Goal: Information Seeking & Learning: Learn about a topic

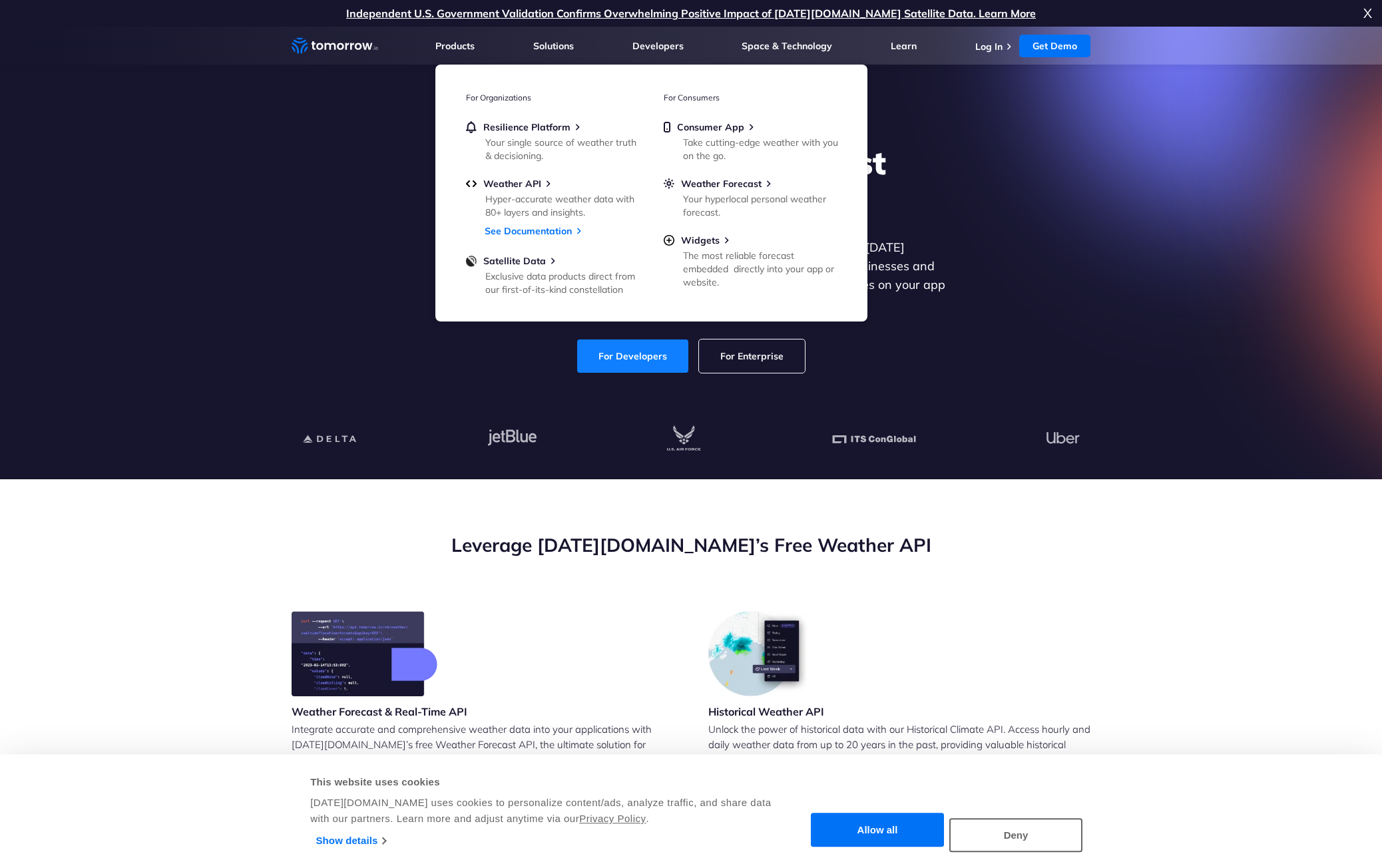
click at [647, 346] on link "For Developers" at bounding box center [633, 357] width 111 height 33
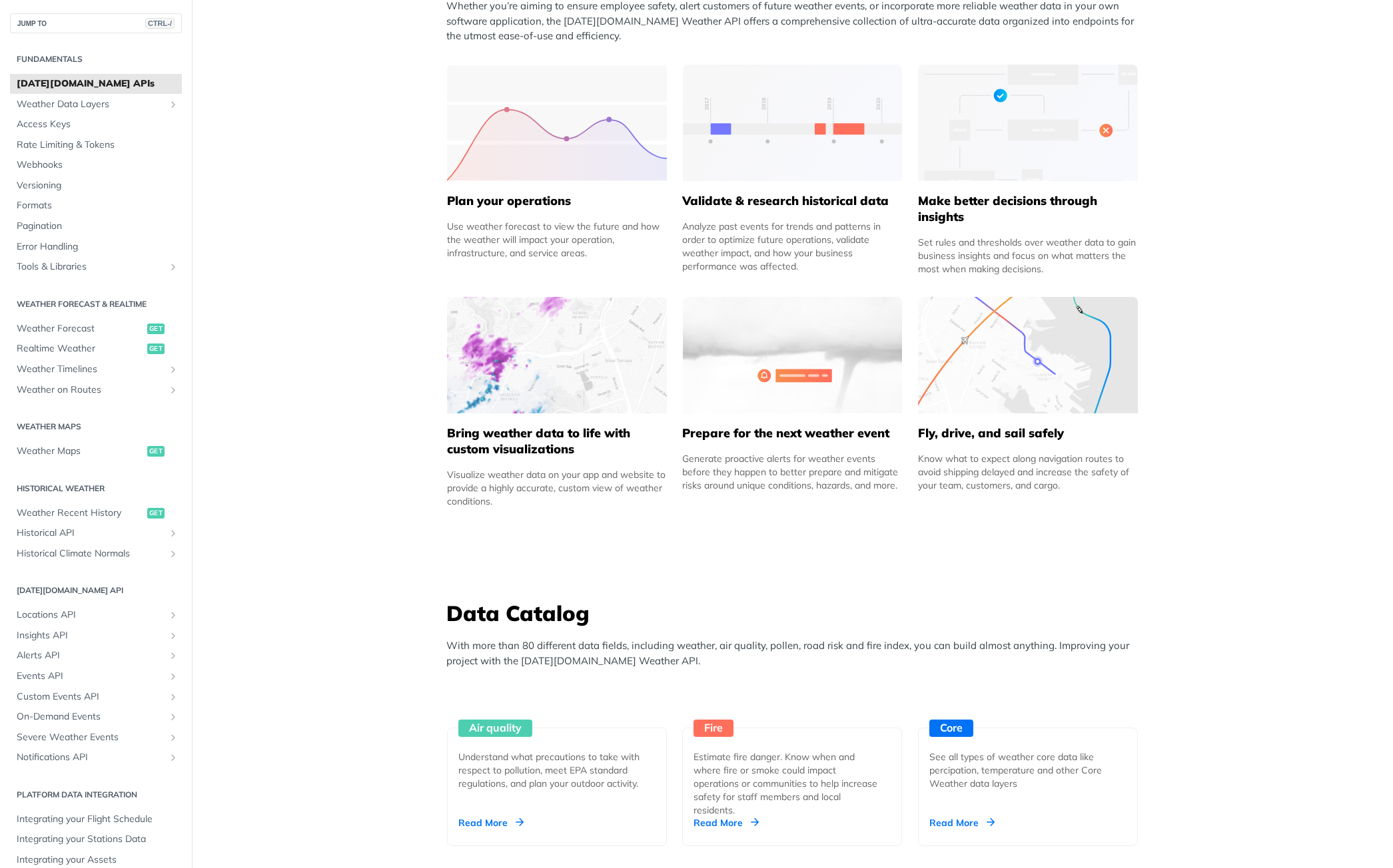
scroll to position [599, 0]
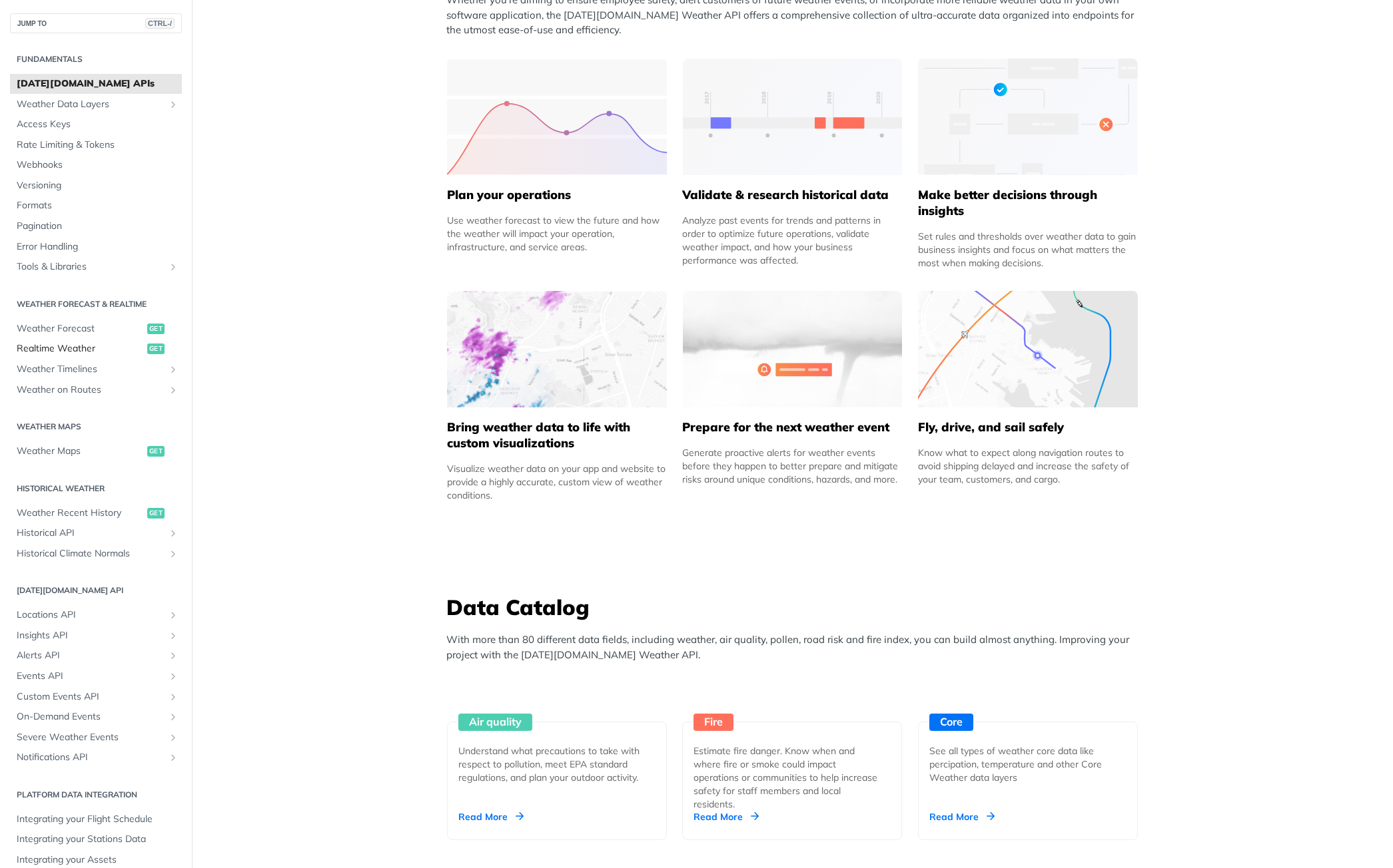
click at [81, 353] on span "Realtime Weather" at bounding box center [80, 348] width 127 height 13
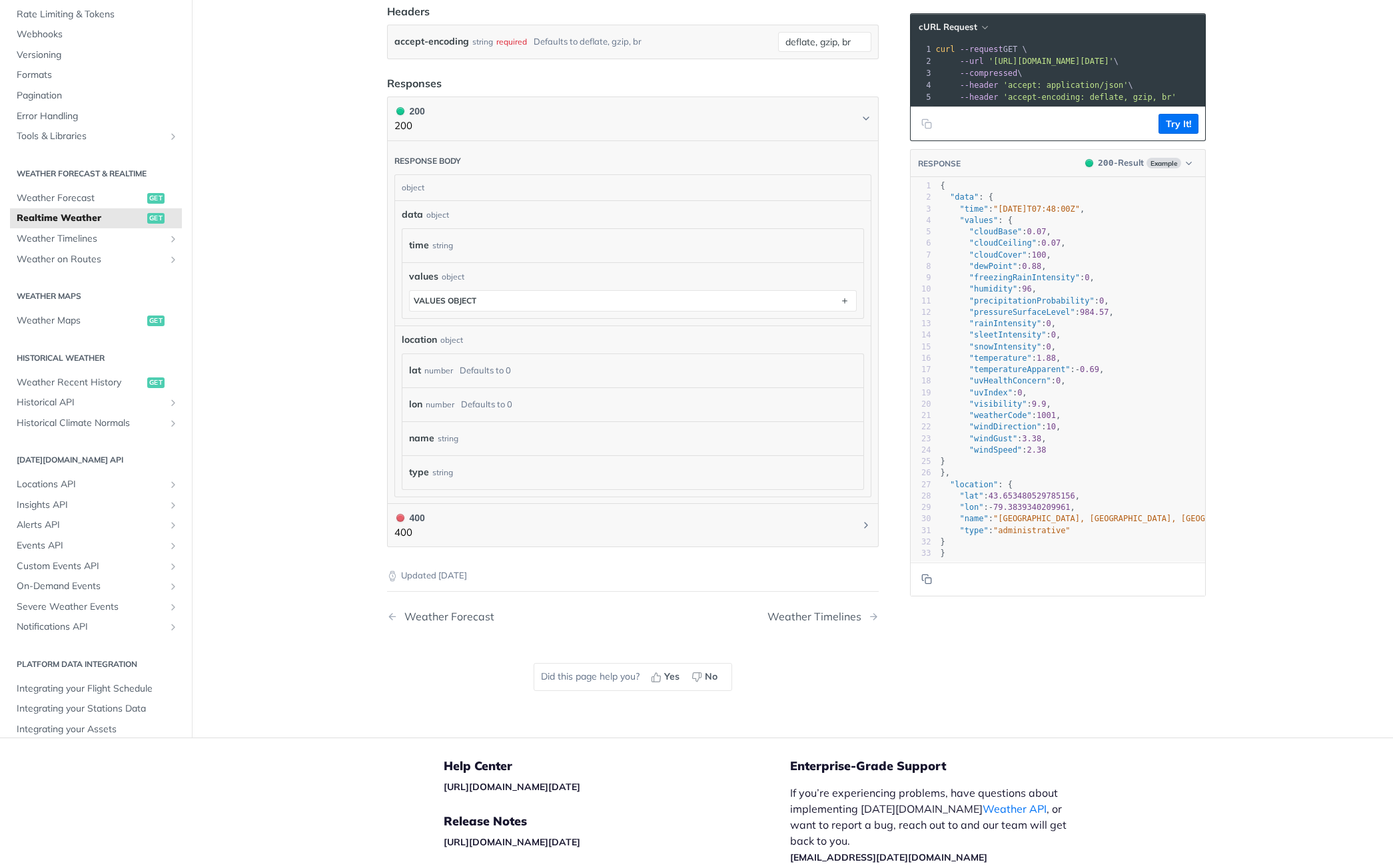
scroll to position [507, 0]
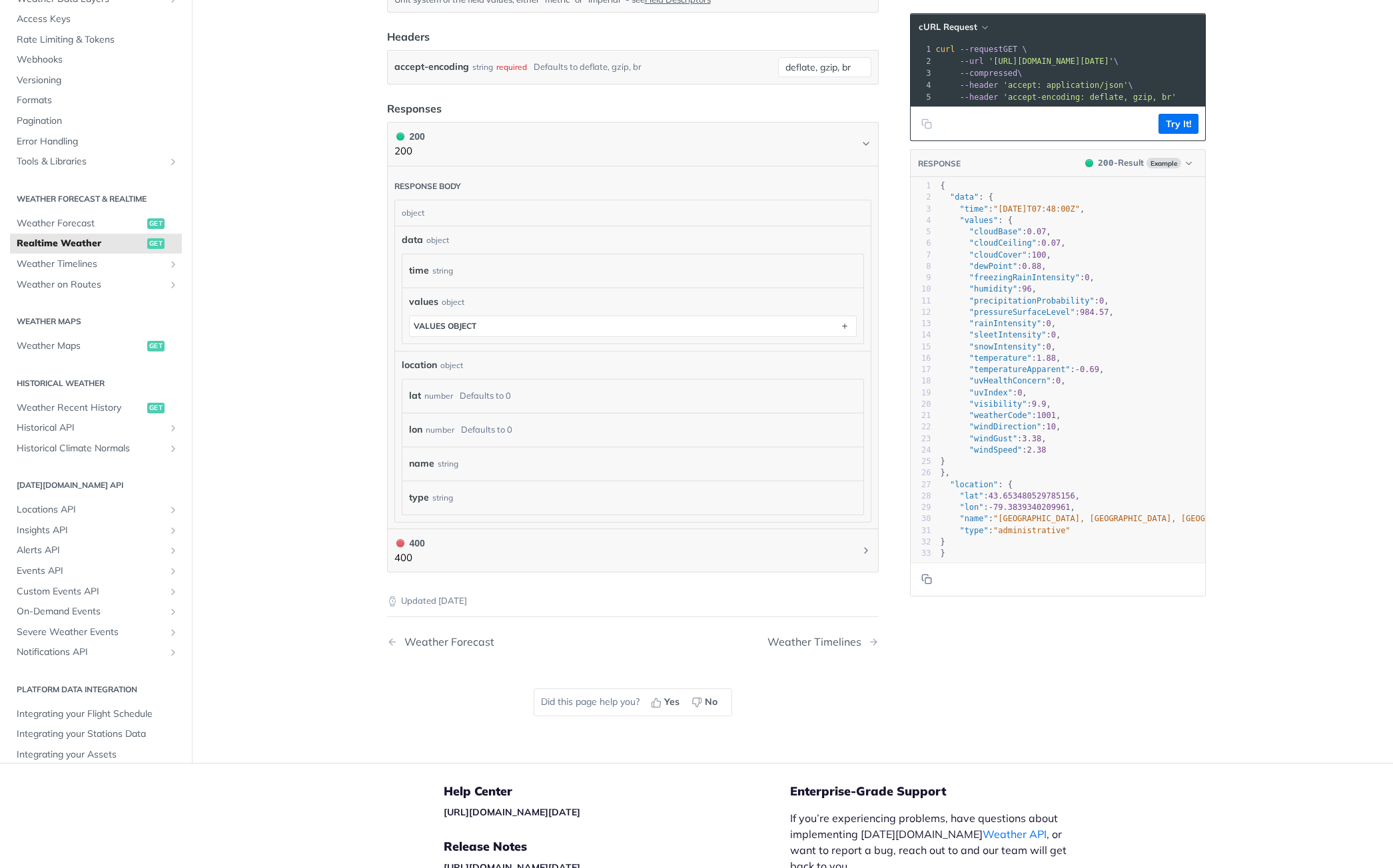
click at [749, 383] on div "lat number Defaults to 0" at bounding box center [632, 396] width 461 height 33
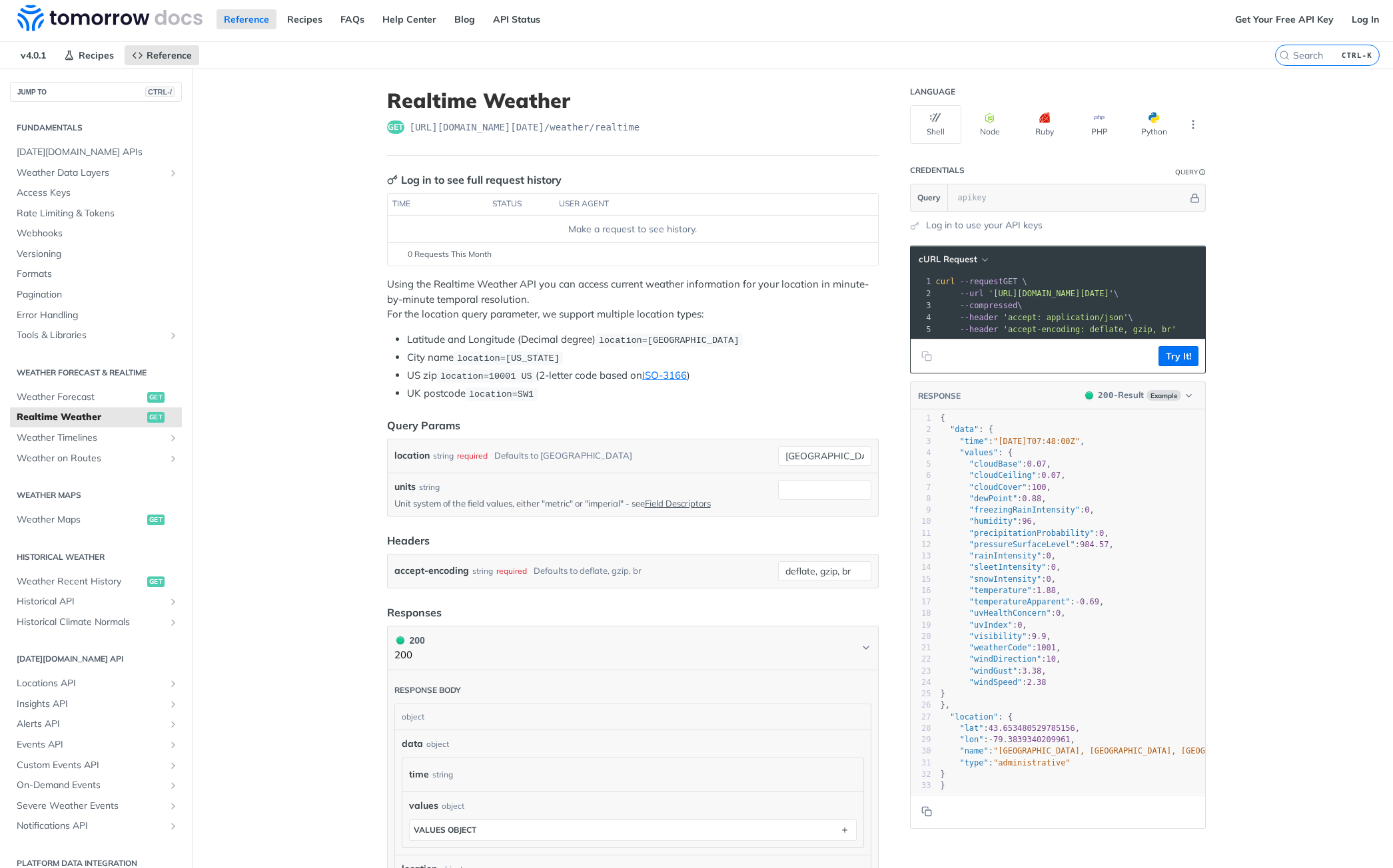
scroll to position [0, 0]
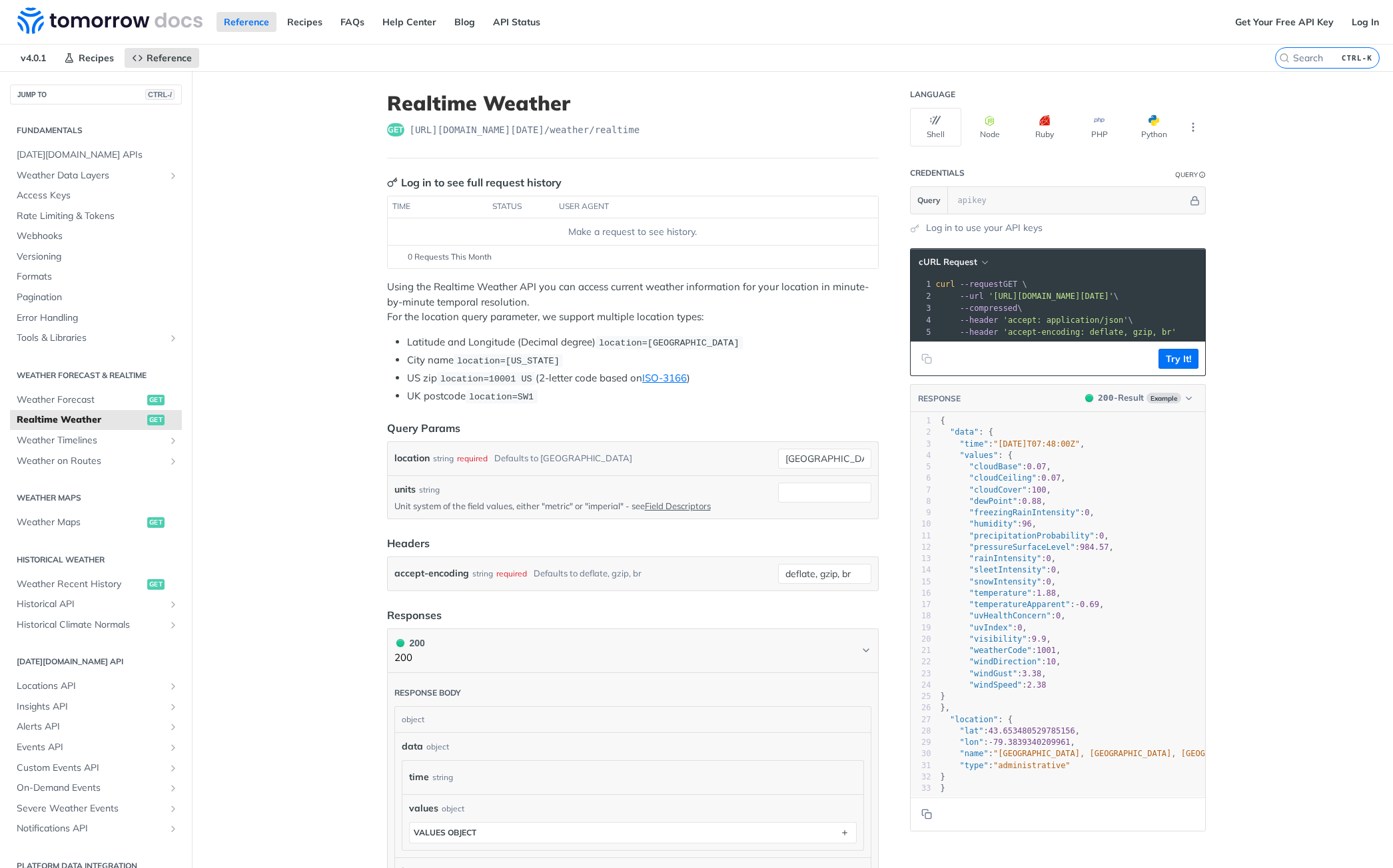
click at [873, 291] on article "Realtime Weather get [URL][DOMAIN_NAME][DATE] /weather/realtime Log in to see f…" at bounding box center [632, 670] width 533 height 1199
